Goal: Task Accomplishment & Management: Complete application form

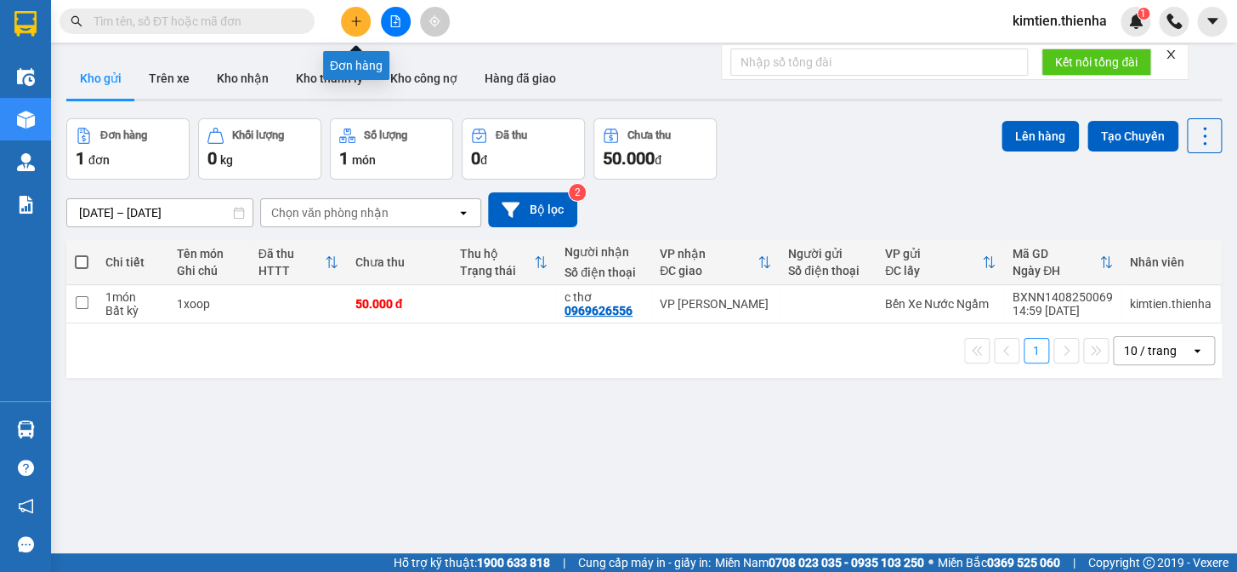
click at [357, 26] on icon "plus" at bounding box center [356, 21] width 12 height 12
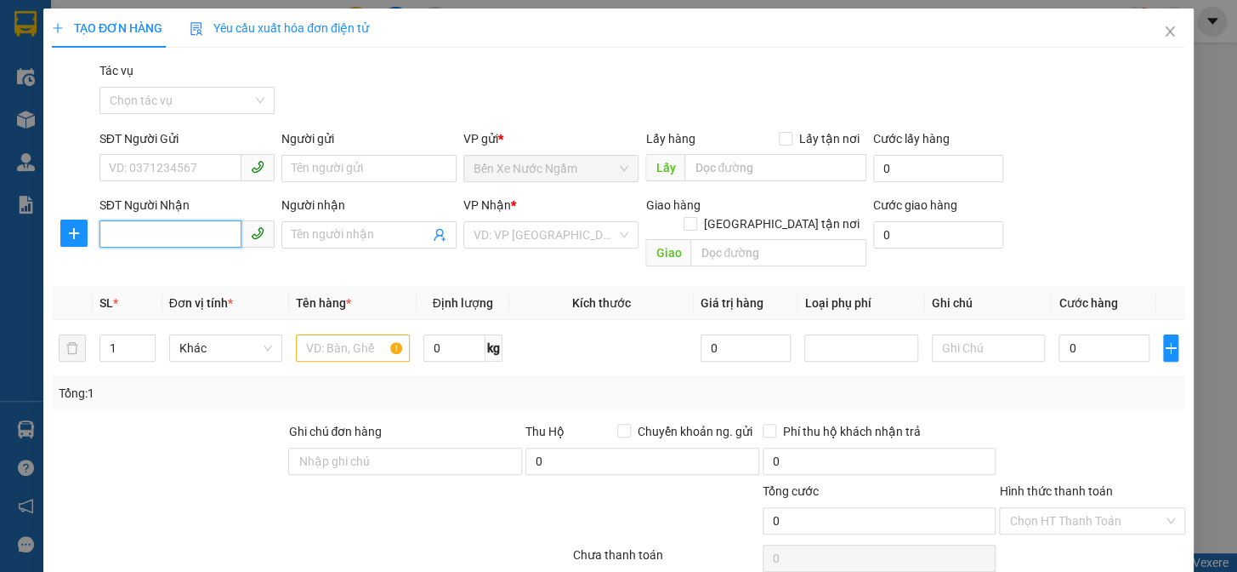
click at [143, 235] on input "SĐT Người Nhận" at bounding box center [171, 233] width 142 height 27
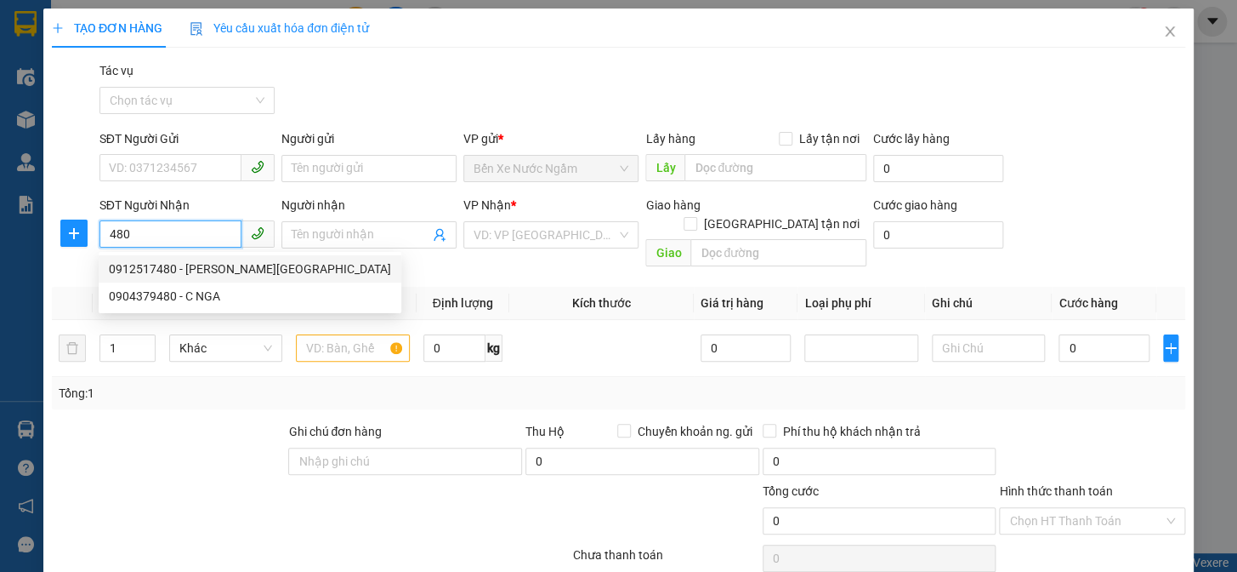
click at [198, 270] on div "0912517480 - [PERSON_NAME][GEOGRAPHIC_DATA]" at bounding box center [250, 268] width 282 height 19
type input "0912517480"
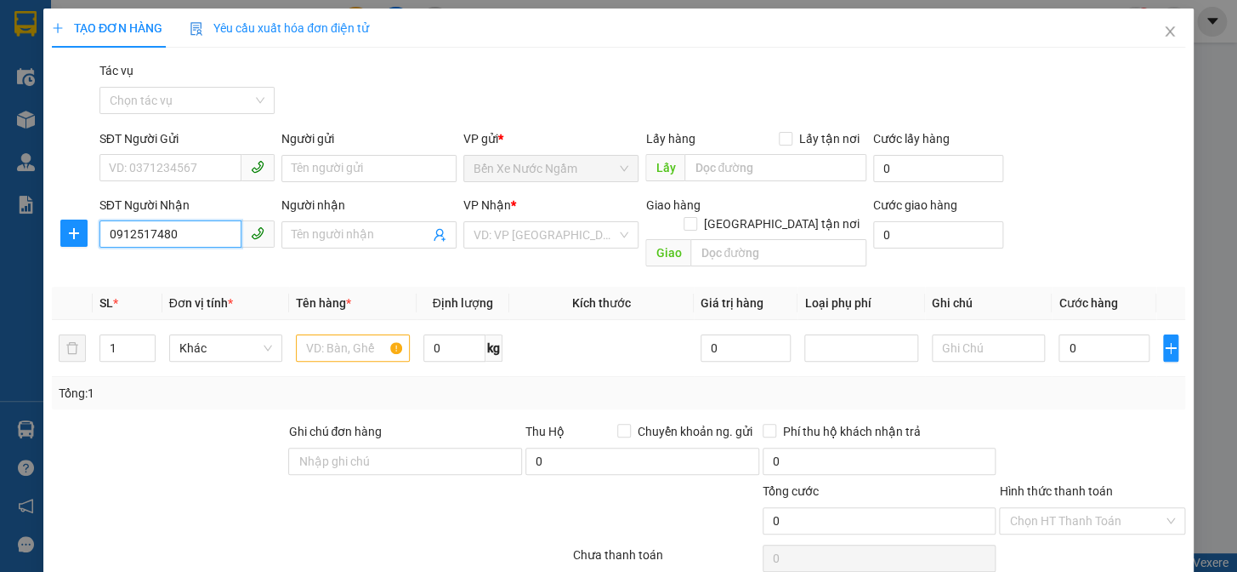
type input "[PERSON_NAME]"
checkbox input "true"
type input "hải thượng lãn ông"
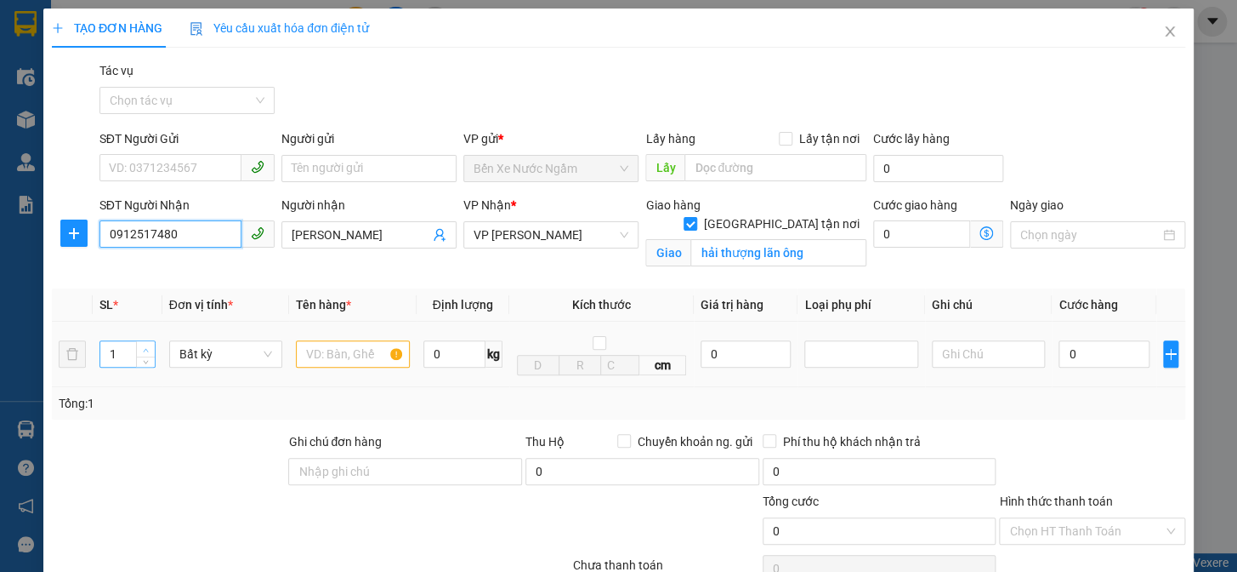
type input "0912517480"
type input "2"
click at [141, 344] on span "up" at bounding box center [146, 349] width 10 height 10
click at [310, 351] on input "text" at bounding box center [353, 353] width 114 height 27
type input "HG"
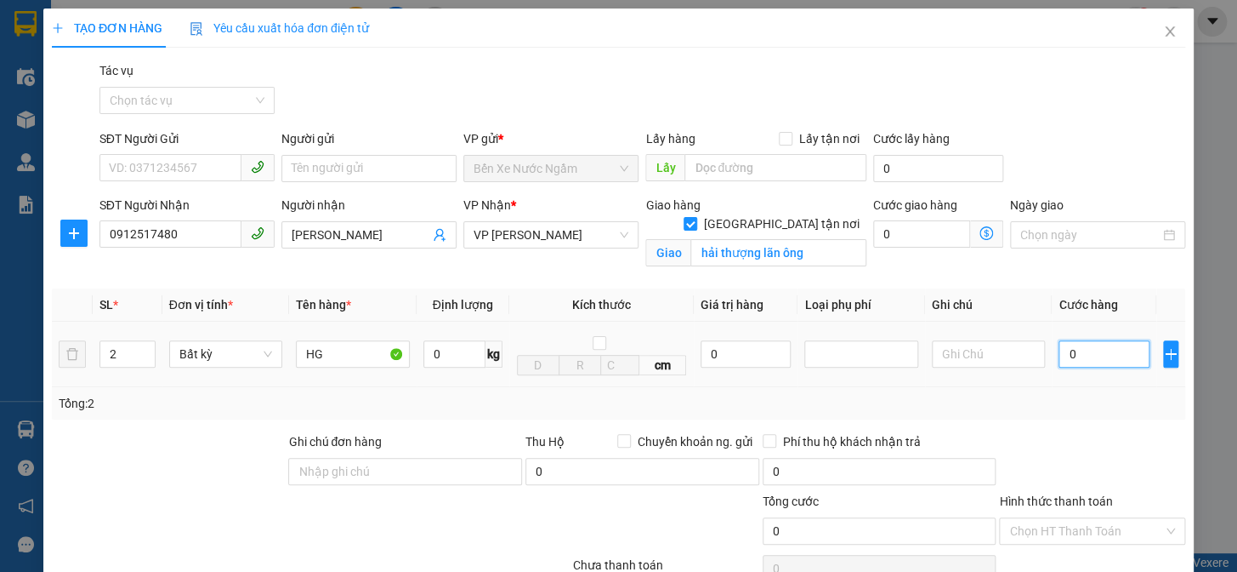
click at [1059, 352] on input "0" at bounding box center [1104, 353] width 90 height 27
click at [1059, 361] on input "0" at bounding box center [1104, 353] width 90 height 27
type input "10"
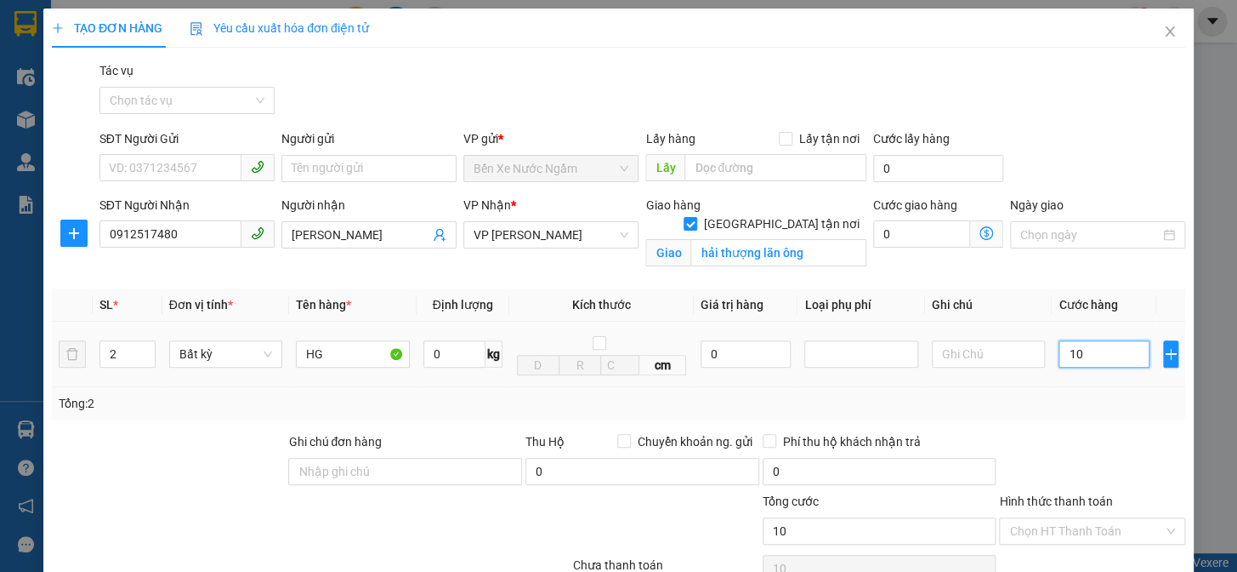
type input "100"
type input "1.000"
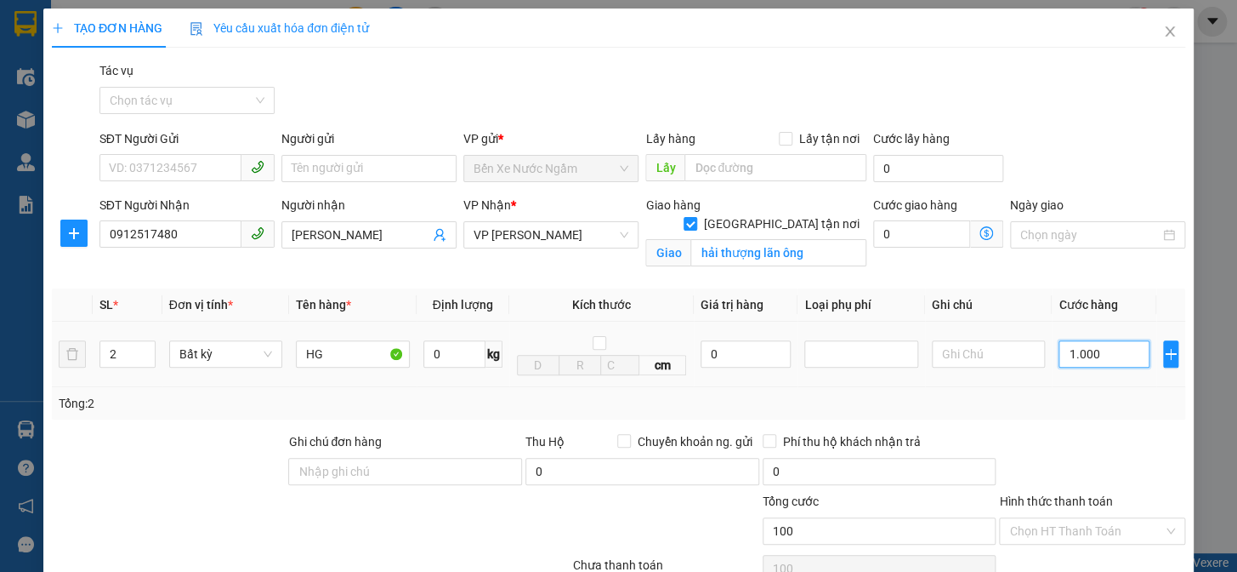
type input "1.000"
type input "10.000"
type input "100.000"
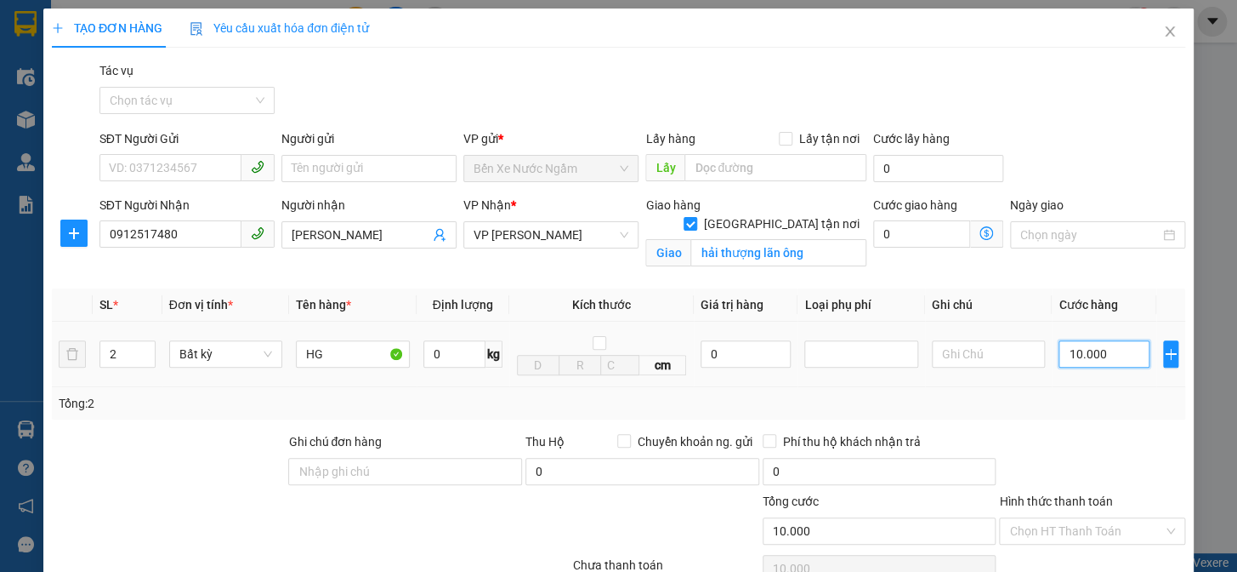
type input "100.000"
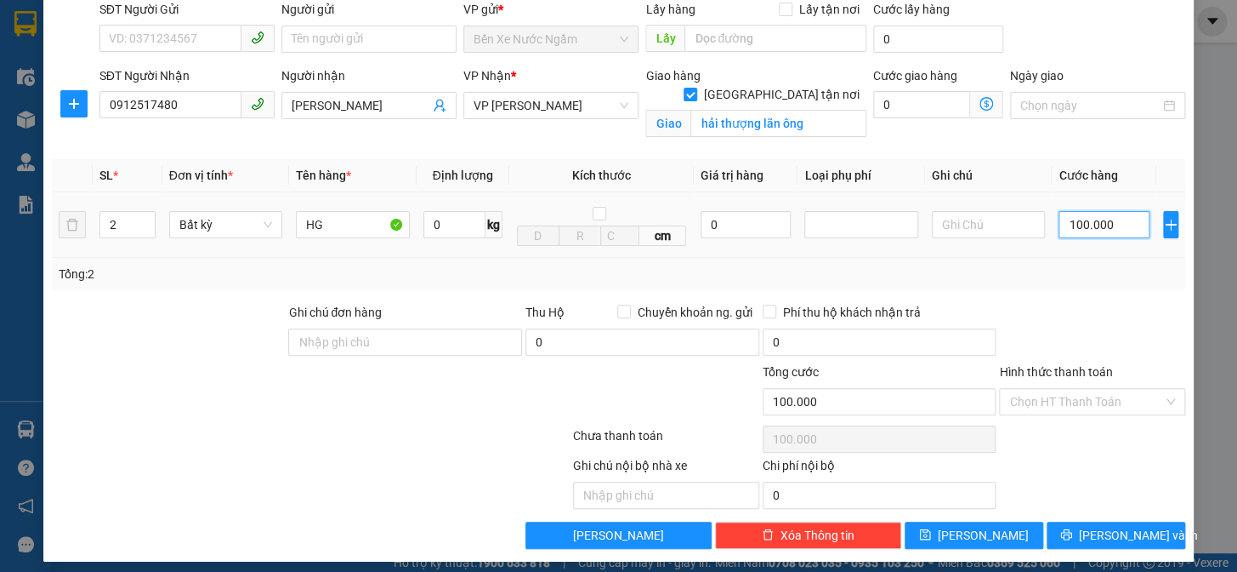
scroll to position [139, 0]
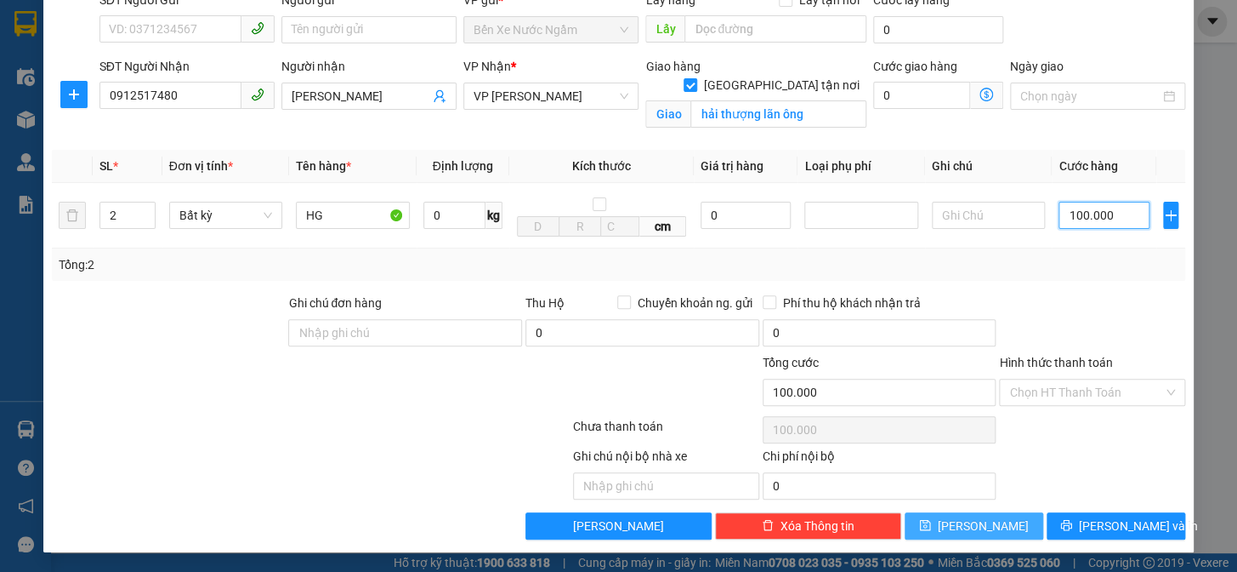
type input "100.000"
click at [977, 521] on span "[PERSON_NAME]" at bounding box center [983, 525] width 91 height 19
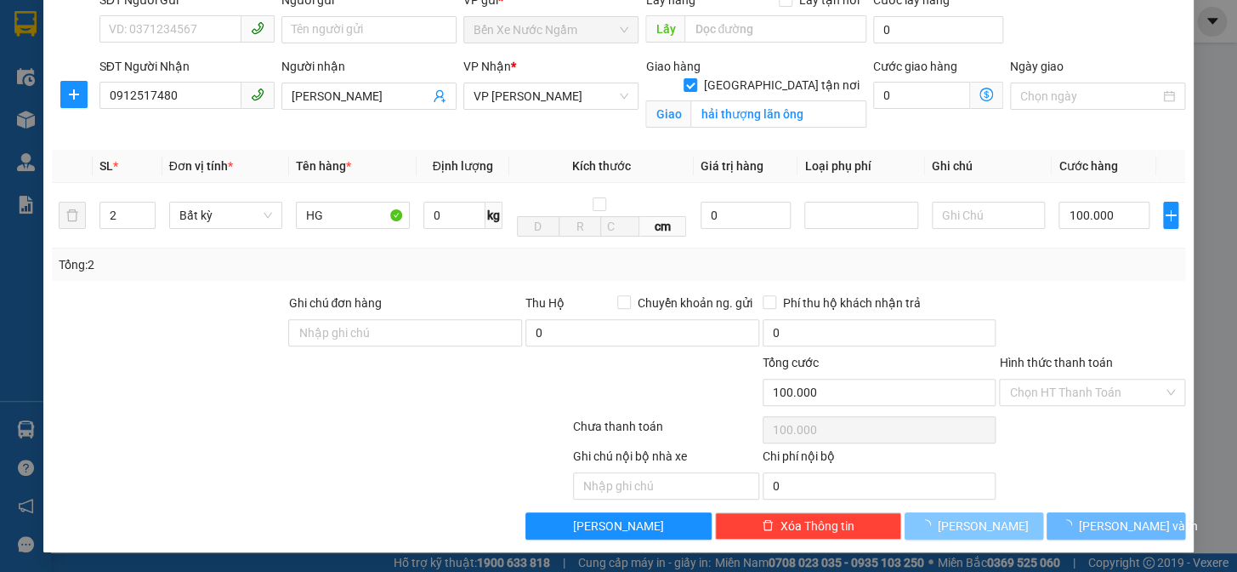
checkbox input "false"
type input "1"
type input "0"
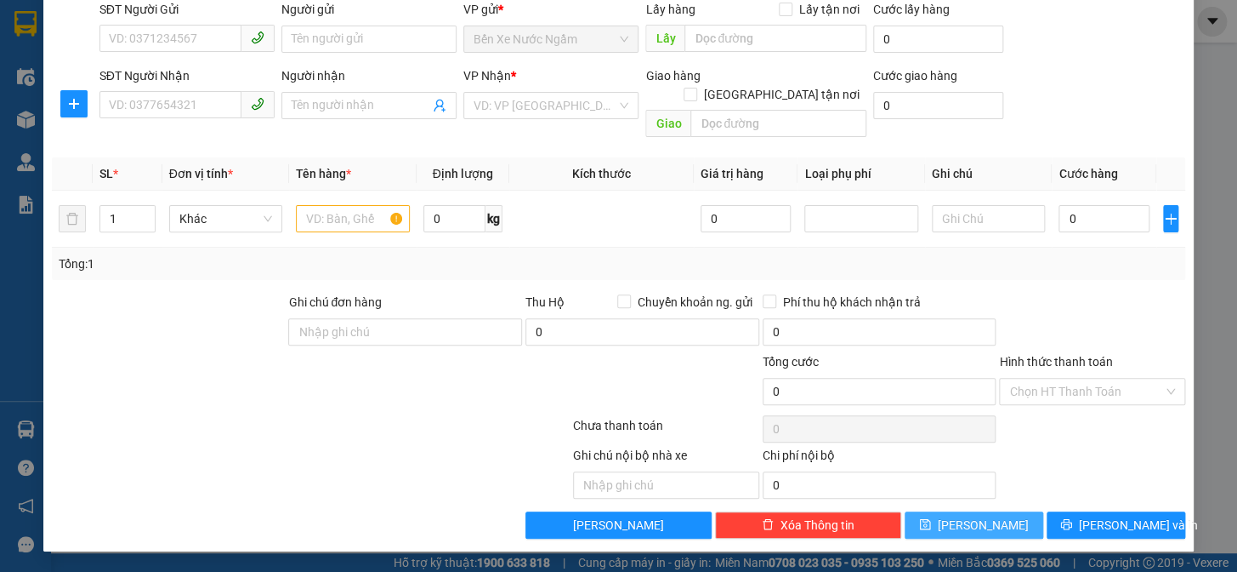
scroll to position [110, 0]
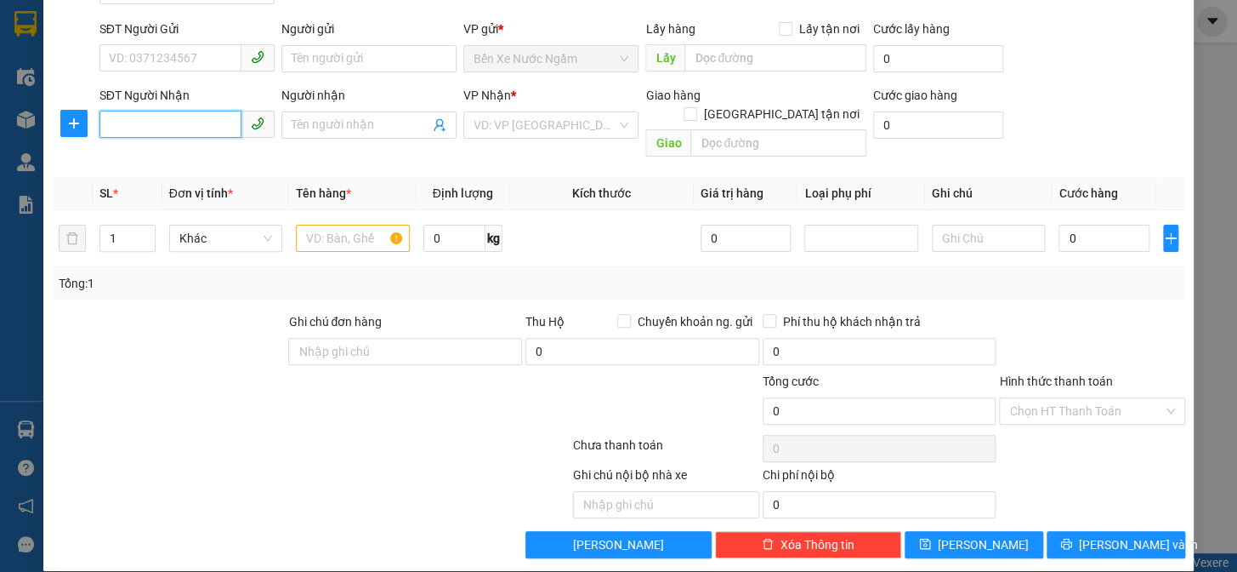
click at [202, 130] on input "SĐT Người Nhận" at bounding box center [171, 124] width 142 height 27
type input "1"
click at [212, 162] on div "0934066001 - bích diệp" at bounding box center [185, 159] width 153 height 19
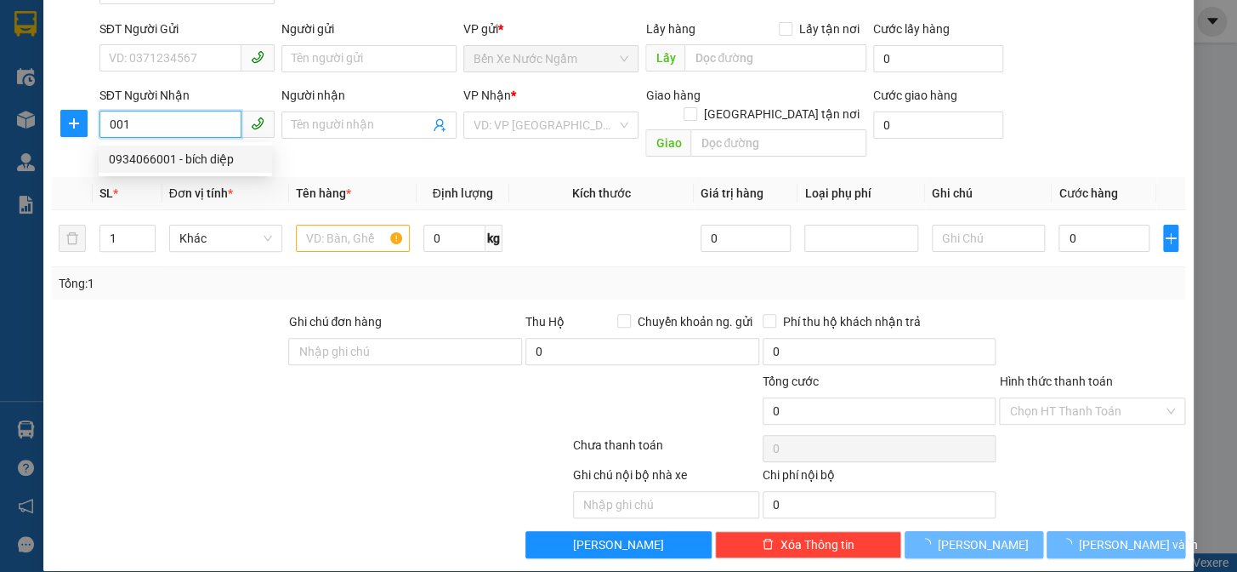
type input "0934066001"
type input "bích diệp"
checkbox input "true"
type input "450 [PERSON_NAME]"
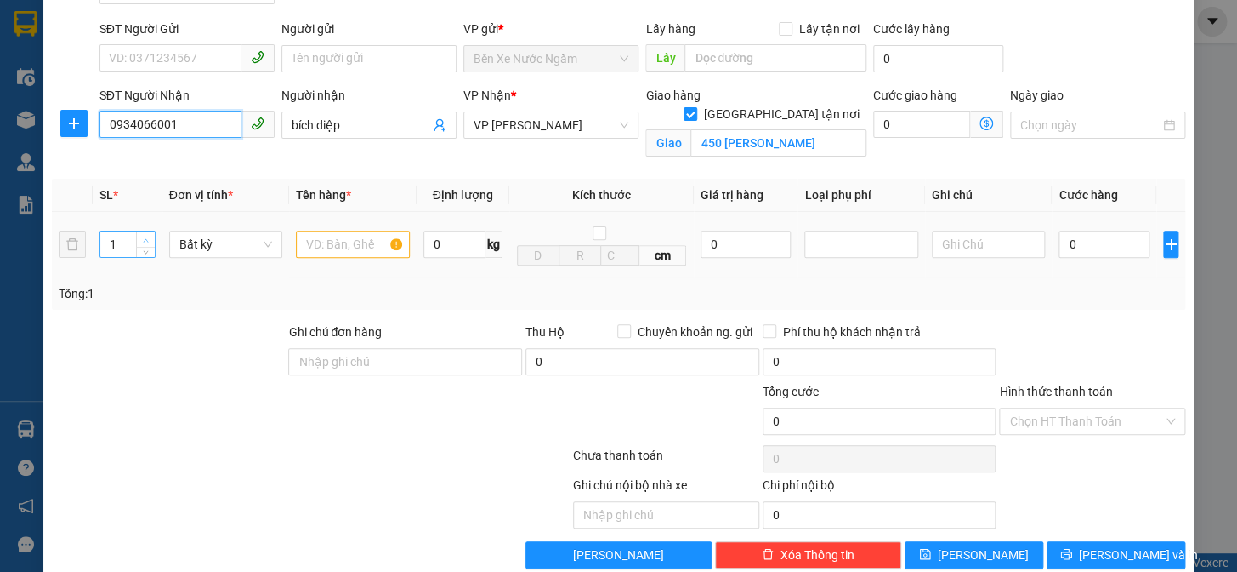
type input "0934066001"
click at [144, 238] on icon "up" at bounding box center [146, 240] width 6 height 6
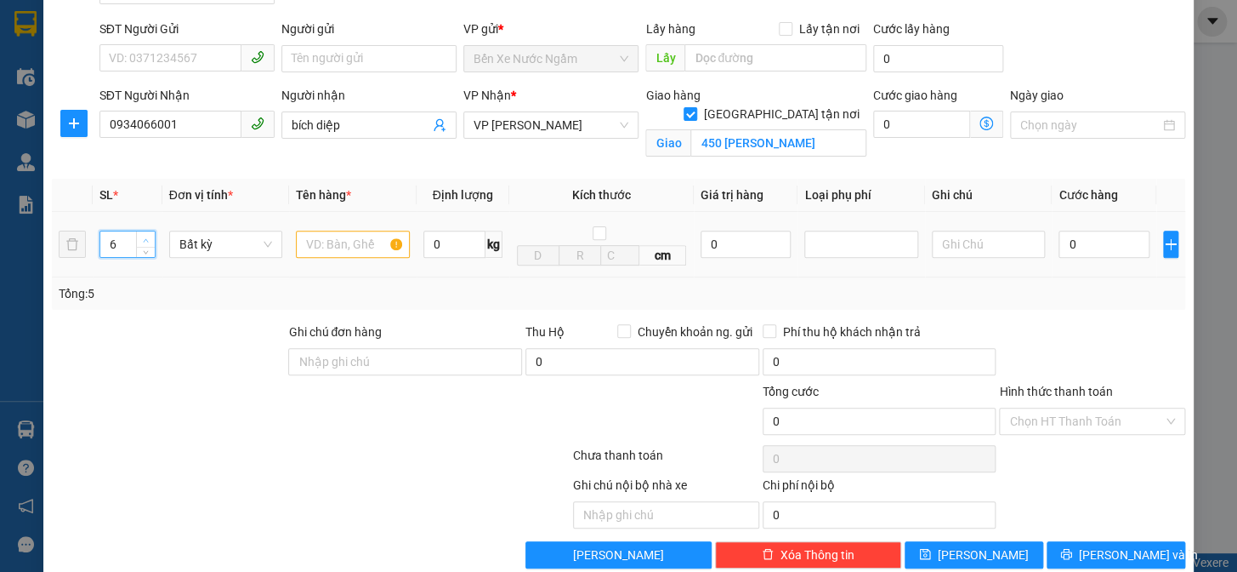
click at [144, 238] on icon "up" at bounding box center [146, 240] width 6 height 6
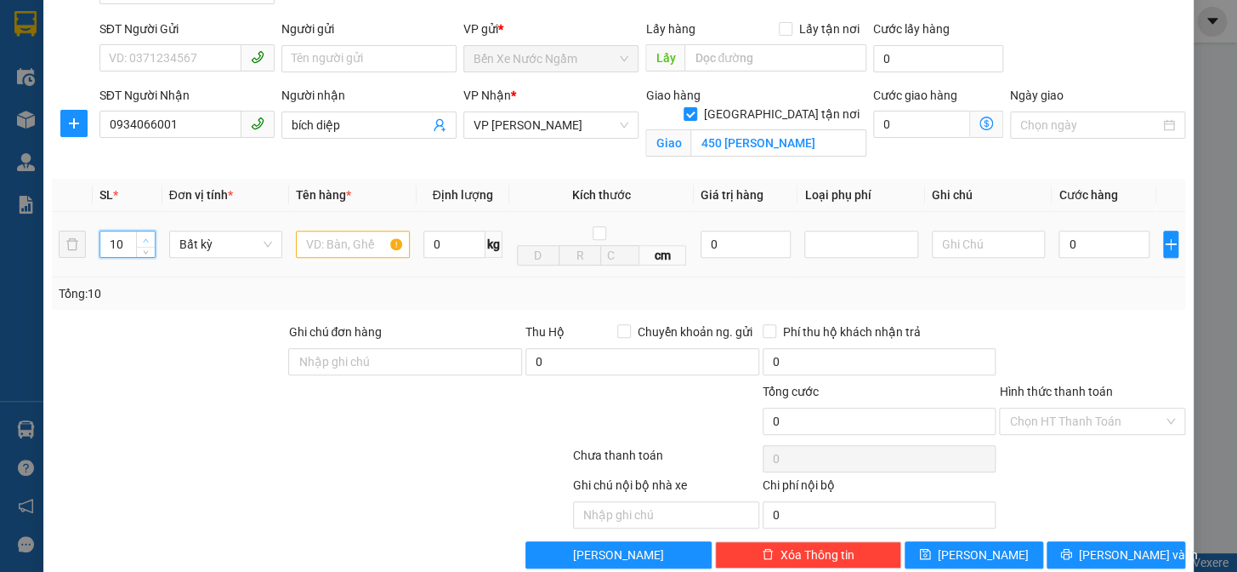
click at [144, 238] on icon "up" at bounding box center [146, 240] width 6 height 6
type input "12"
click at [144, 238] on icon "up" at bounding box center [146, 240] width 6 height 6
click at [338, 243] on input "text" at bounding box center [353, 243] width 114 height 27
type input "HG"
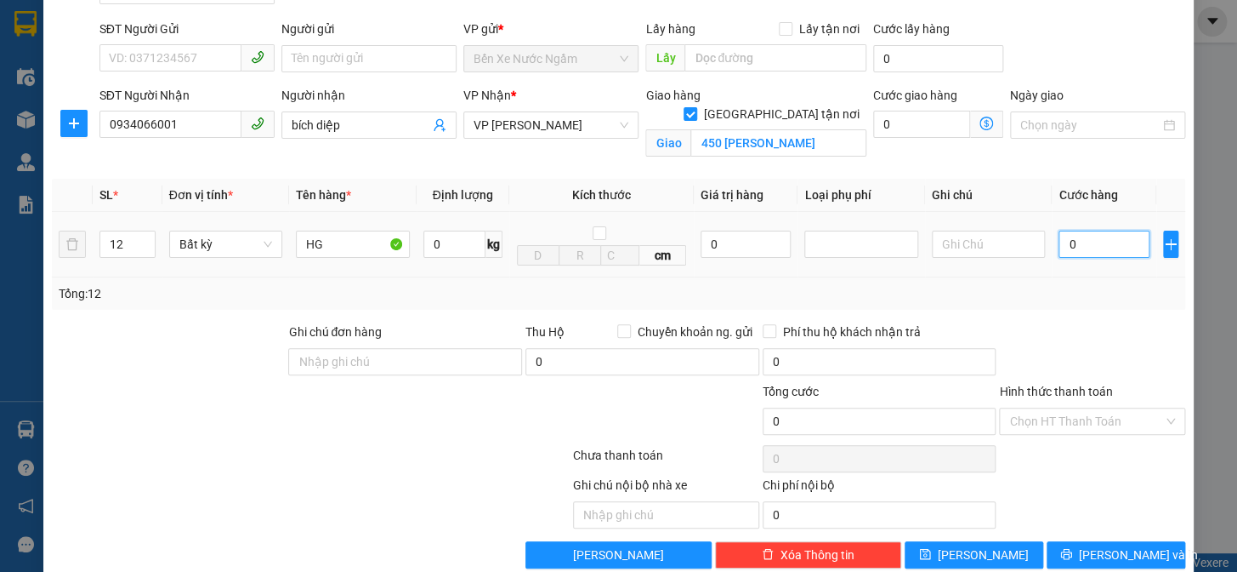
type input "4"
type input "40"
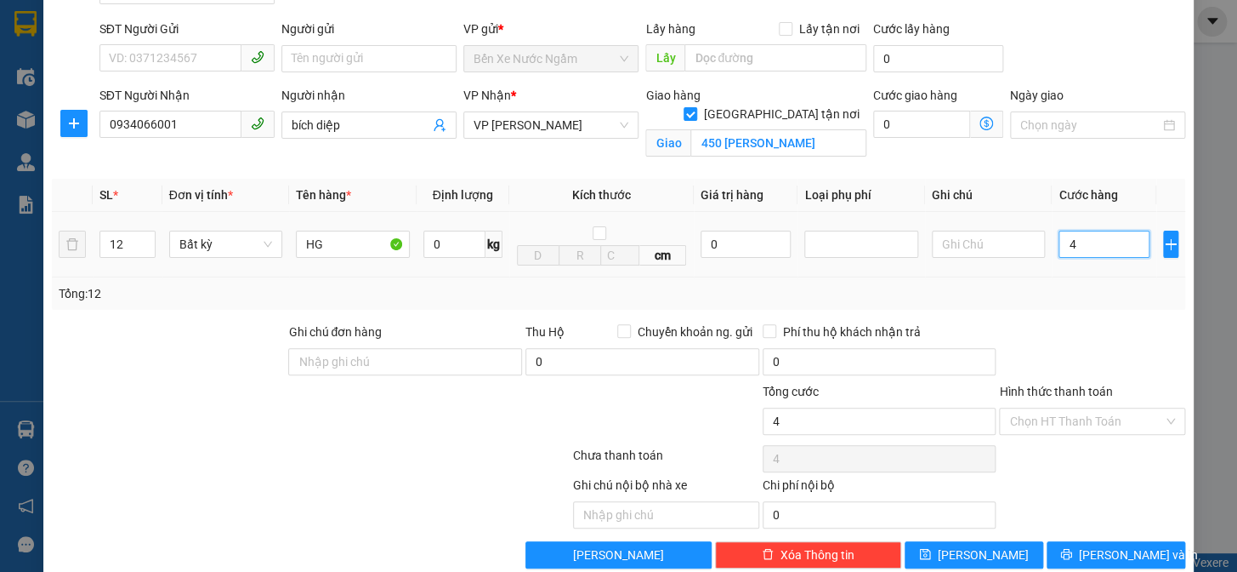
type input "40"
type input "400"
type input "4.000"
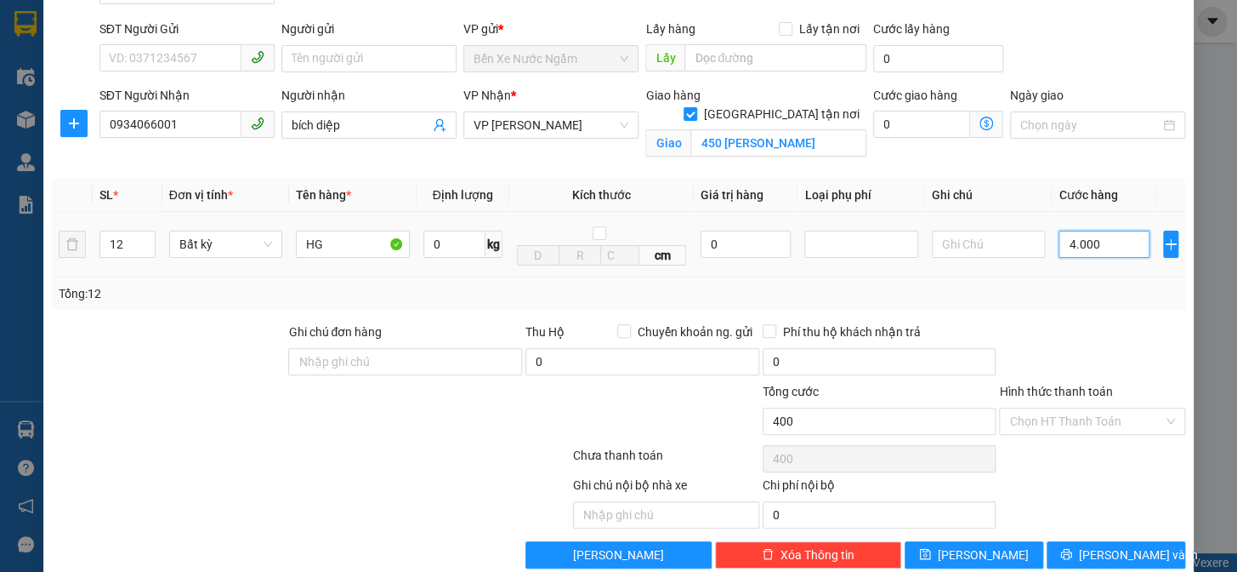
type input "4.000"
type input "40.000"
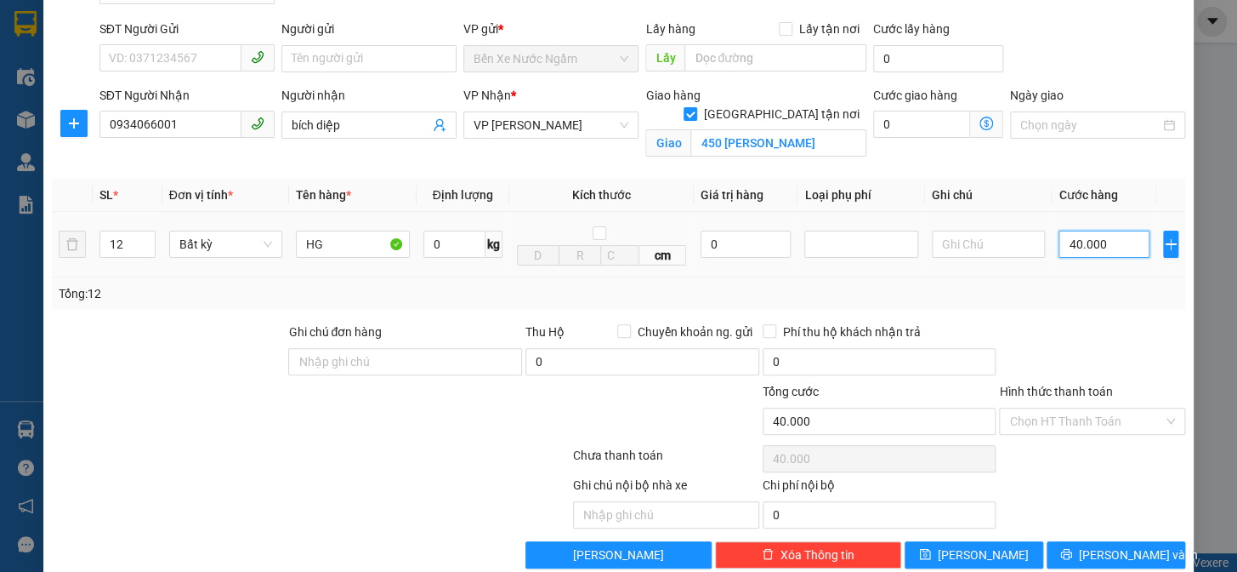
type input "400.000"
click at [981, 550] on span "[PERSON_NAME]" at bounding box center [983, 554] width 91 height 19
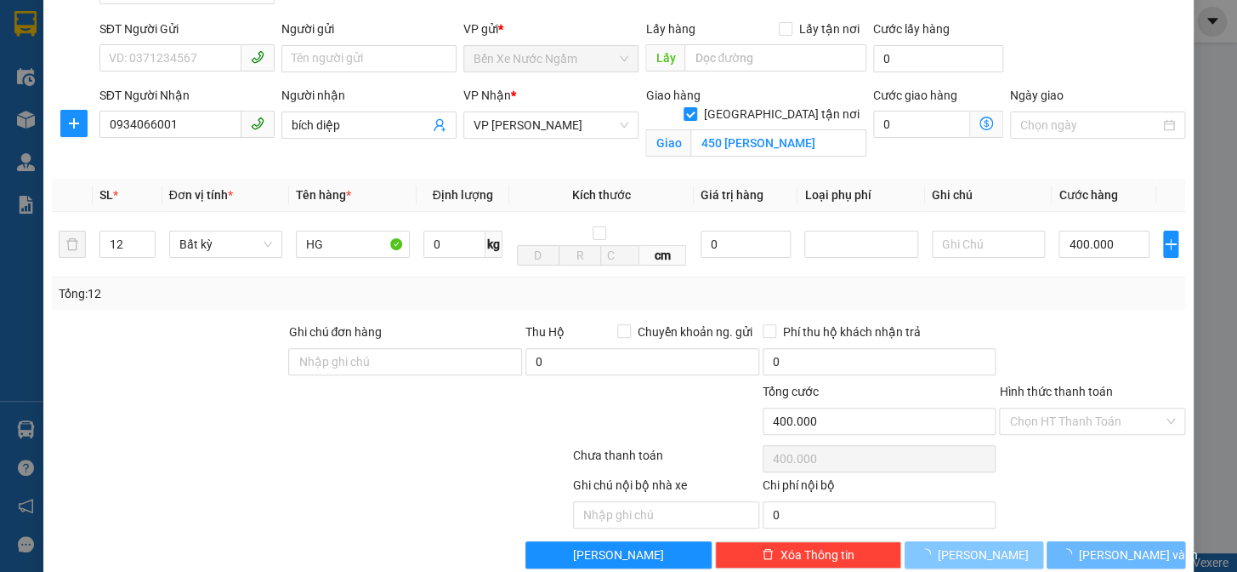
checkbox input "false"
type input "1"
type input "0"
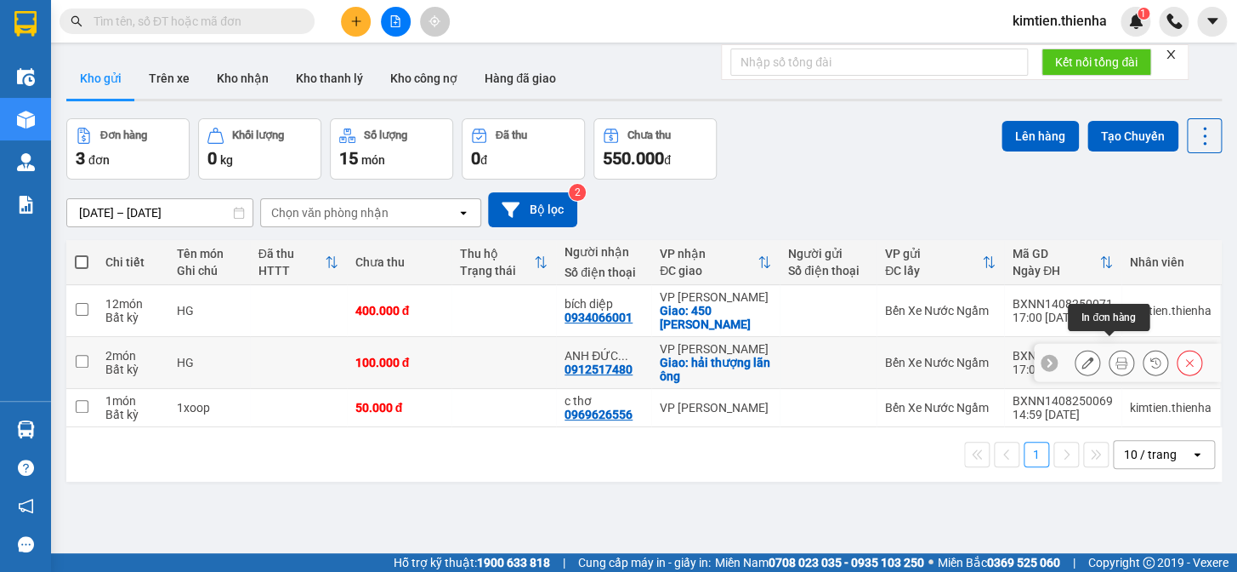
click at [1116, 356] on icon at bounding box center [1122, 362] width 12 height 12
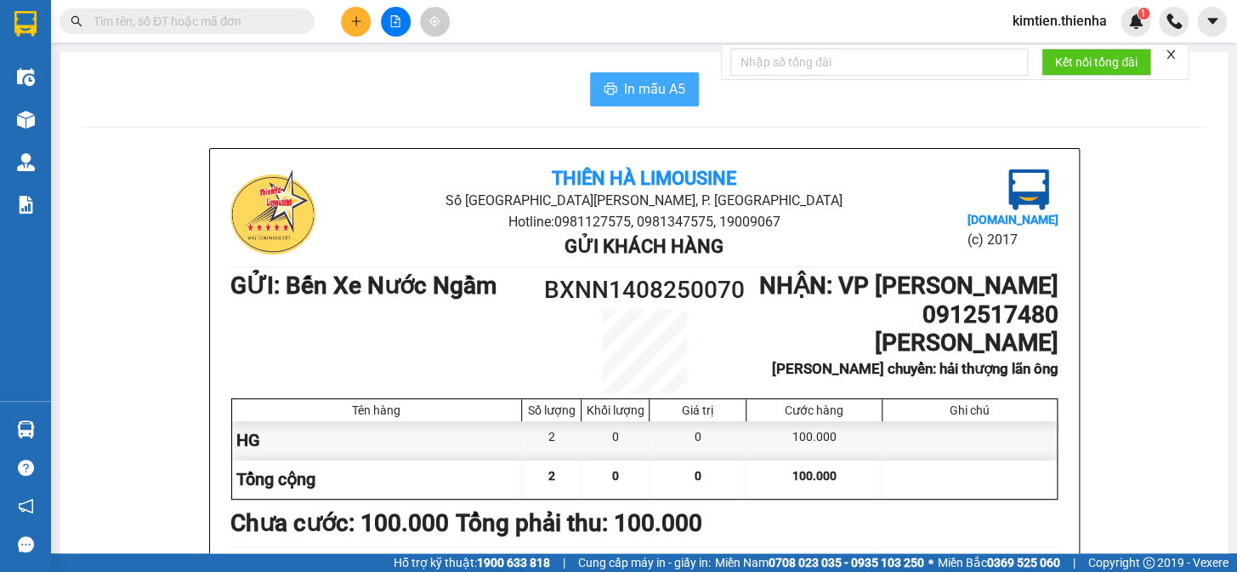
click at [661, 91] on span "In mẫu A5" at bounding box center [654, 88] width 61 height 21
